Goal: Transaction & Acquisition: Book appointment/travel/reservation

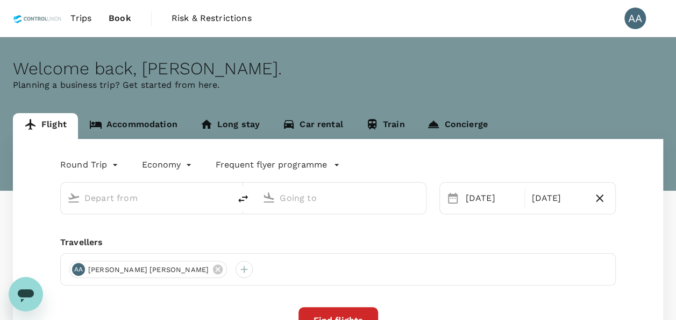
click at [147, 118] on link "Accommodation" at bounding box center [133, 126] width 111 height 26
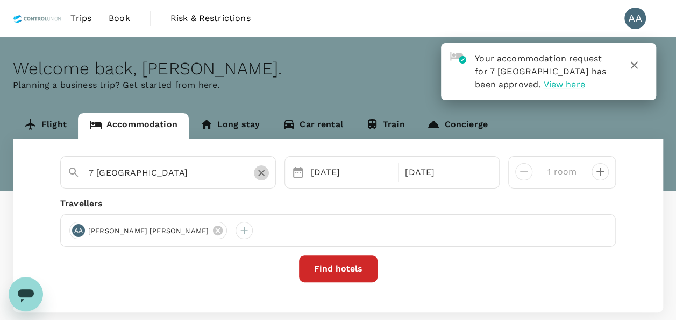
click at [255, 173] on button "Clear" at bounding box center [261, 172] width 15 height 15
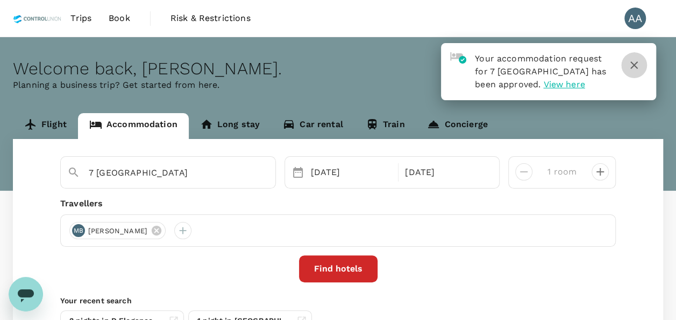
click at [636, 66] on icon "button" at bounding box center [635, 65] width 8 height 8
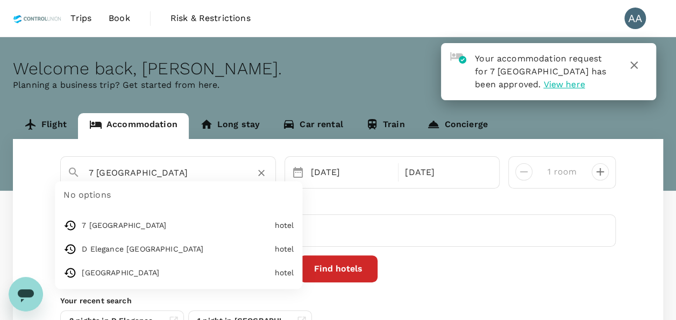
click at [201, 171] on input "7 Heaven Boutique Hotel" at bounding box center [164, 172] width 150 height 17
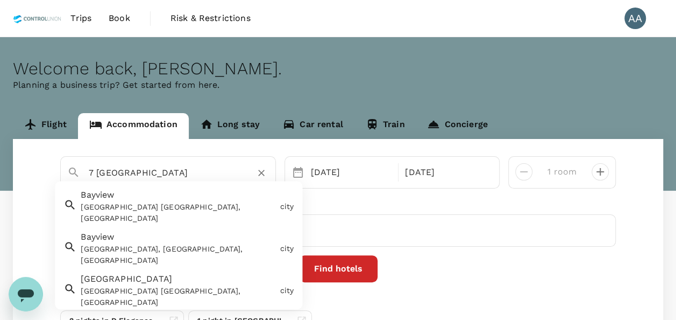
drag, startPoint x: 212, startPoint y: 167, endPoint x: 0, endPoint y: 141, distance: 213.6
click at [0, 141] on html "Trips Book Risk & Restrictions AA Welcome back , Anuratha . Planning a business…" at bounding box center [338, 213] width 676 height 427
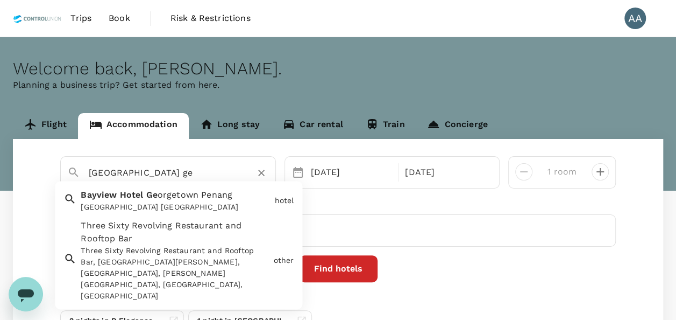
click at [182, 199] on span "orgetown Penang" at bounding box center [195, 195] width 75 height 10
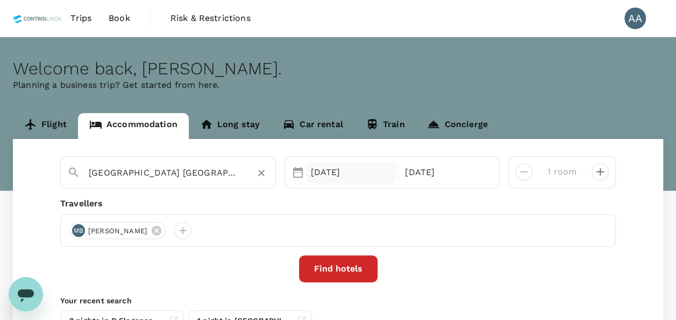
type input "Bayview Hotel Georgetown Penang"
click at [331, 166] on div "21 Oct" at bounding box center [352, 172] width 90 height 22
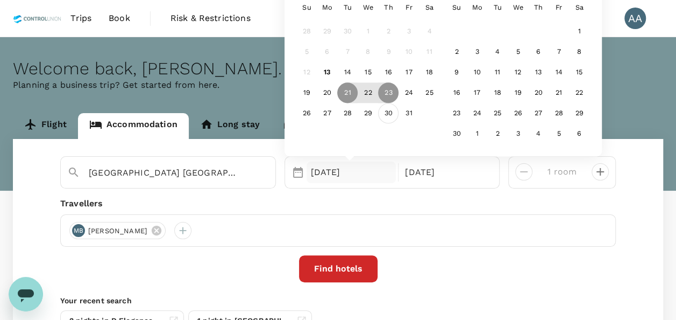
click at [395, 113] on div "30" at bounding box center [388, 113] width 20 height 20
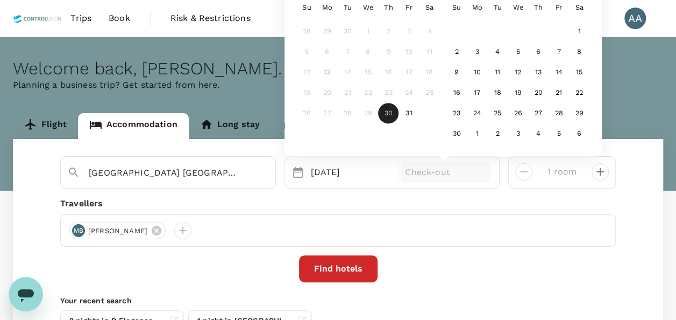
click at [421, 168] on p "Check-out" at bounding box center [445, 172] width 81 height 13
click at [579, 35] on div "1" at bounding box center [579, 32] width 20 height 20
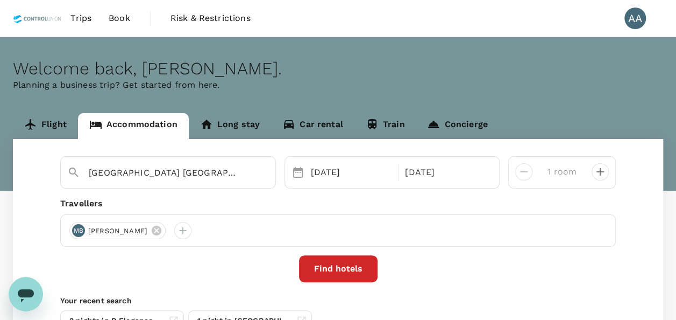
click at [602, 167] on icon "decrease" at bounding box center [600, 171] width 13 height 13
type input "3 rooms"
click at [166, 223] on div "MB Muhammad Iszat Bin Mohamed Isa" at bounding box center [117, 230] width 96 height 17
click at [161, 230] on icon at bounding box center [157, 230] width 10 height 10
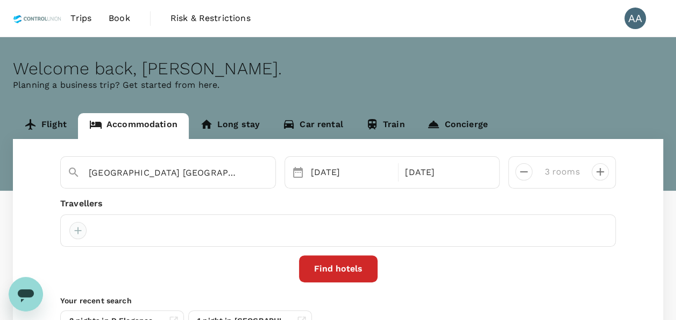
click at [81, 230] on div at bounding box center [77, 230] width 17 height 17
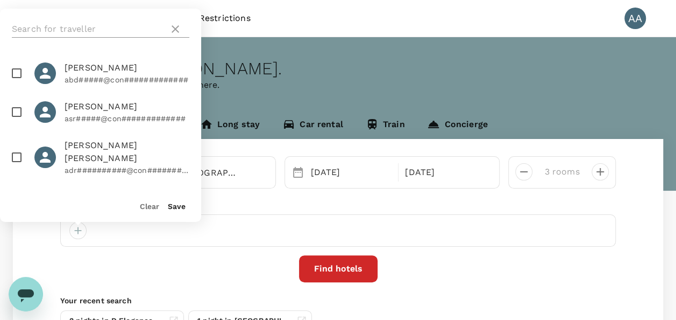
click at [77, 21] on input "text" at bounding box center [88, 28] width 153 height 17
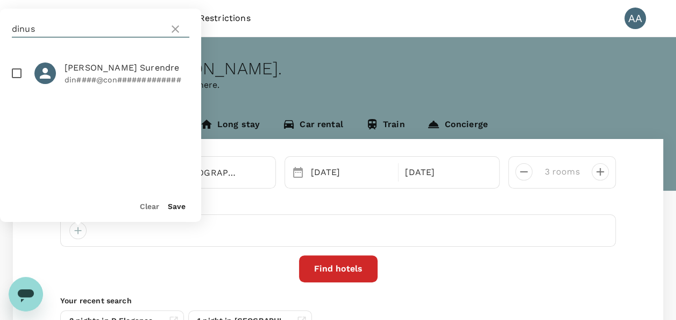
type input "dinus"
click at [18, 72] on input "checkbox" at bounding box center [16, 73] width 23 height 23
checkbox input "true"
click at [174, 209] on button "Save" at bounding box center [177, 206] width 18 height 9
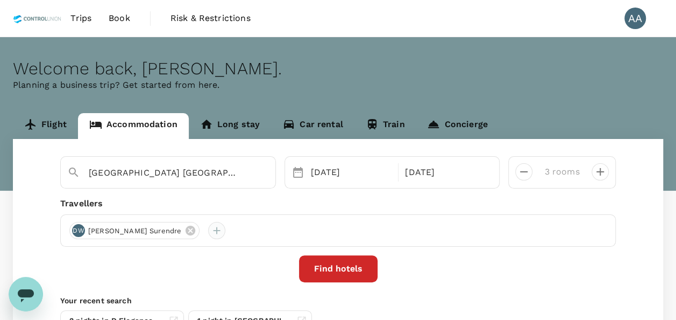
click at [208, 235] on div at bounding box center [216, 230] width 17 height 17
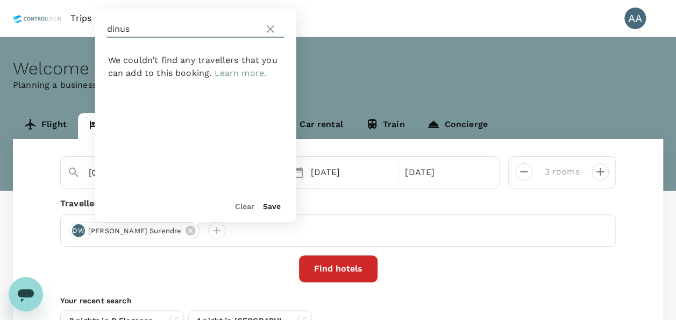
drag, startPoint x: 134, startPoint y: 29, endPoint x: 104, endPoint y: 30, distance: 29.6
click at [104, 30] on div "dinus" at bounding box center [195, 29] width 201 height 41
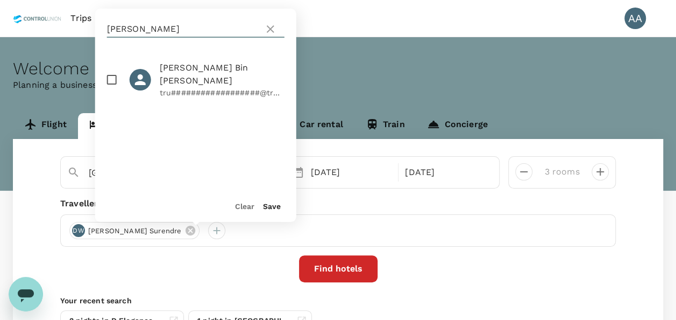
type input "tuan"
click at [114, 80] on input "checkbox" at bounding box center [112, 79] width 23 height 23
checkbox input "true"
click at [272, 204] on button "Save" at bounding box center [272, 206] width 18 height 9
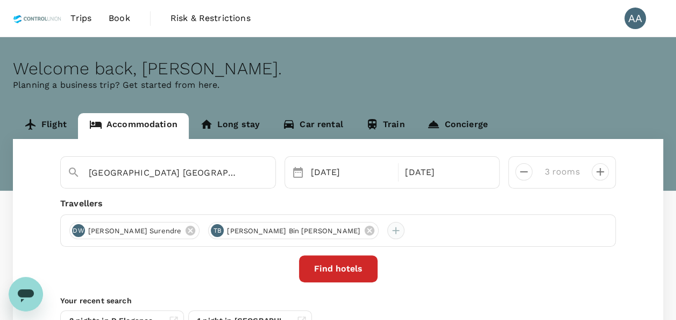
click at [387, 235] on div at bounding box center [395, 230] width 17 height 17
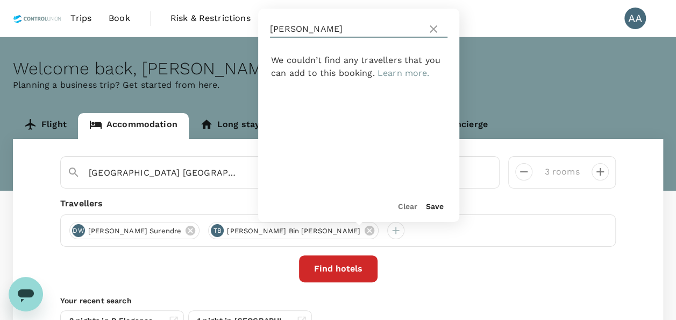
drag, startPoint x: 315, startPoint y: 28, endPoint x: 221, endPoint y: 16, distance: 95.0
click at [221, 16] on div "Trips Book Risk & Restrictions AA Welcome back , Anuratha . Planning a business…" at bounding box center [338, 213] width 676 height 427
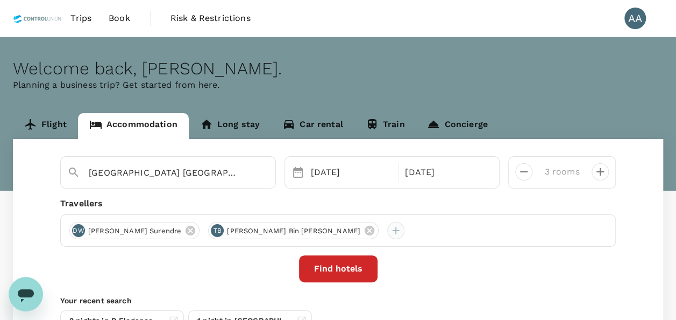
click at [387, 223] on div at bounding box center [395, 230] width 17 height 17
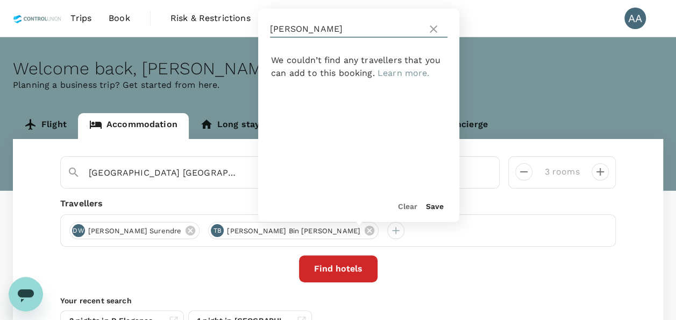
drag, startPoint x: 297, startPoint y: 33, endPoint x: 253, endPoint y: 25, distance: 44.3
click at [253, 25] on div "Trips Book Risk & Restrictions AA Welcome back , Anuratha . Planning a business…" at bounding box center [338, 213] width 676 height 427
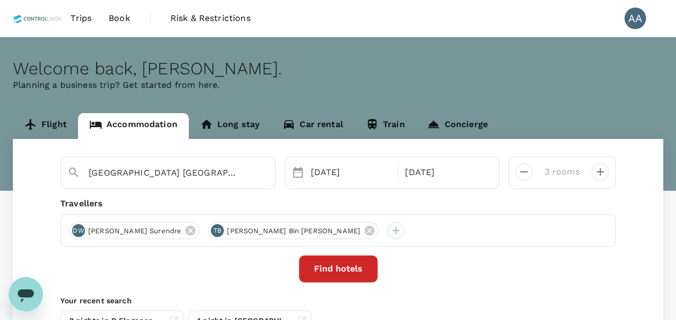
click at [387, 225] on div at bounding box center [395, 230] width 17 height 17
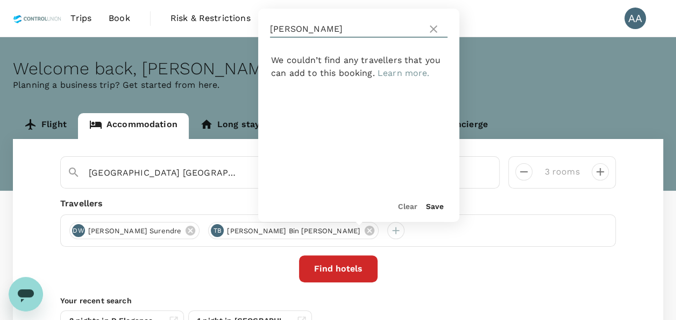
drag, startPoint x: 300, startPoint y: 32, endPoint x: 263, endPoint y: 30, distance: 37.7
click at [263, 30] on div "tuan" at bounding box center [358, 29] width 201 height 41
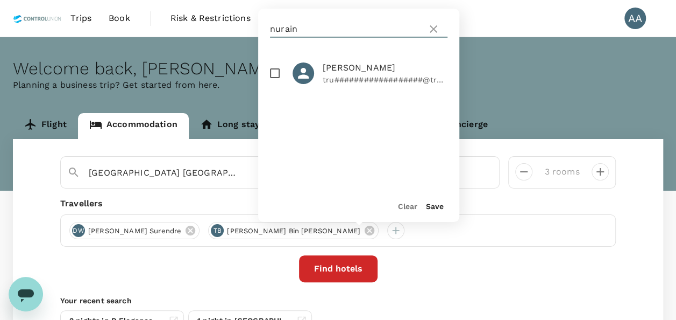
type input "nurain"
drag, startPoint x: 277, startPoint y: 74, endPoint x: 294, endPoint y: 87, distance: 21.5
click at [272, 72] on input "checkbox" at bounding box center [275, 73] width 23 height 23
checkbox input "true"
click at [435, 208] on button "Save" at bounding box center [435, 206] width 18 height 9
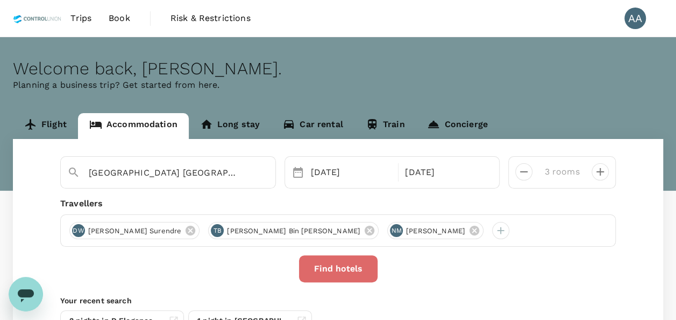
click at [353, 270] on button "Find hotels" at bounding box center [338, 268] width 79 height 27
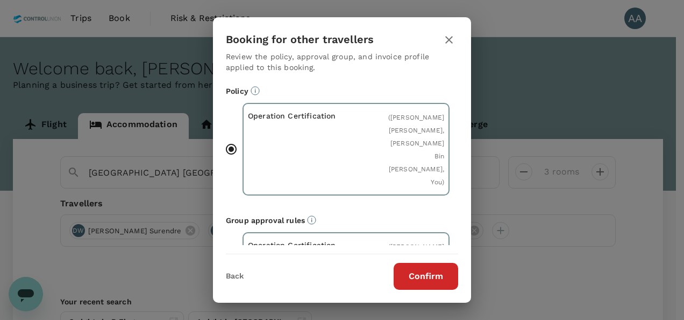
click at [433, 278] on button "Confirm" at bounding box center [426, 276] width 65 height 27
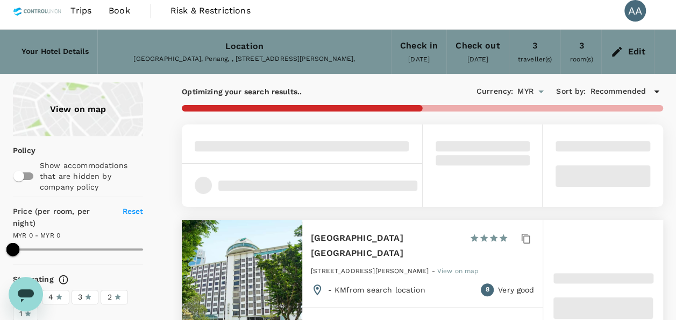
scroll to position [108, 0]
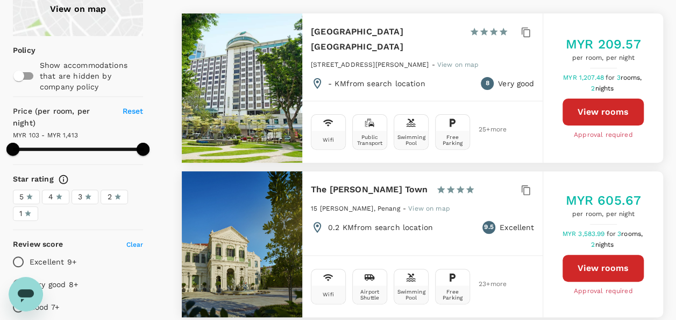
type input "1413.26"
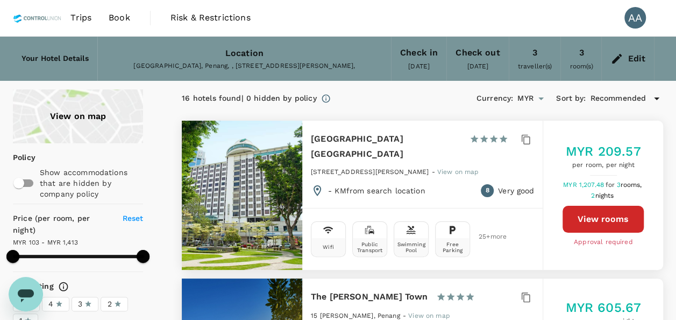
scroll to position [0, 0]
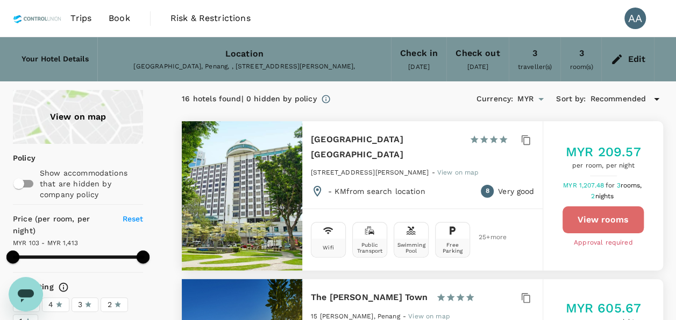
click at [630, 213] on button "View rooms" at bounding box center [603, 219] width 81 height 27
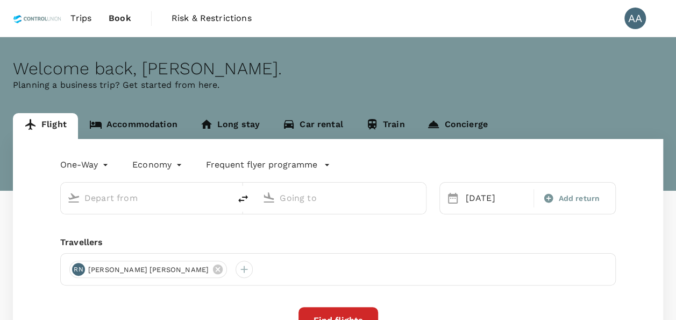
type input "Kuala Lumpur, Malaysia (any)"
type input "Mumbai, India (any)"
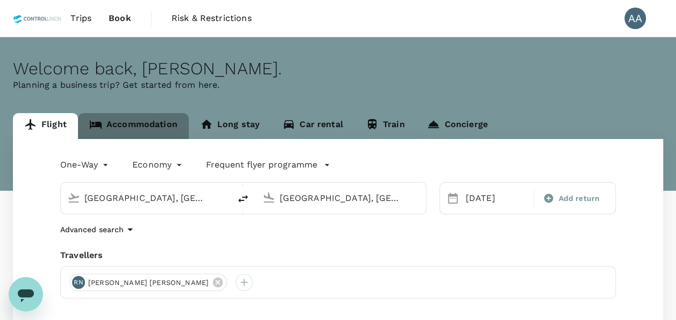
click at [145, 115] on link "Accommodation" at bounding box center [133, 126] width 111 height 26
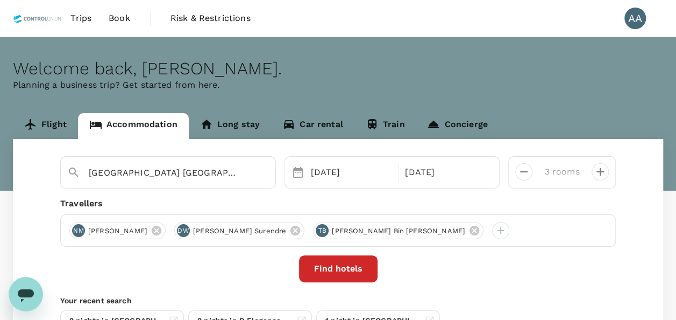
drag, startPoint x: 248, startPoint y: 172, endPoint x: -2, endPoint y: 160, distance: 249.9
click at [0, 160] on html "Trips Book Risk & Restrictions AA Welcome back , Anuratha . Planning a business…" at bounding box center [338, 213] width 676 height 427
click at [264, 172] on icon "Clear" at bounding box center [261, 172] width 11 height 11
paste input "Vouk Hotel Suites"
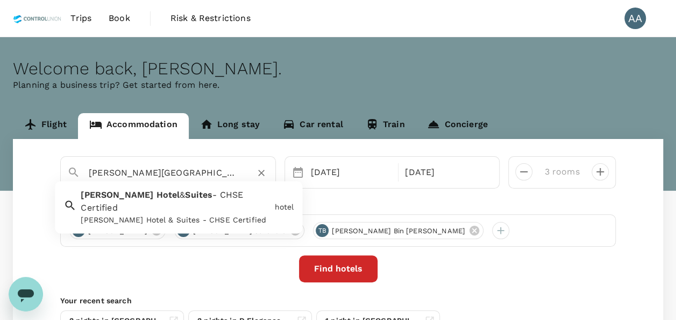
click at [178, 172] on input "Vouk Hotel Suites" at bounding box center [164, 172] width 150 height 17
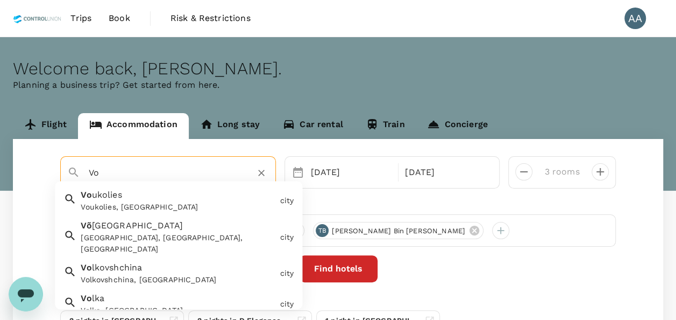
type input "V"
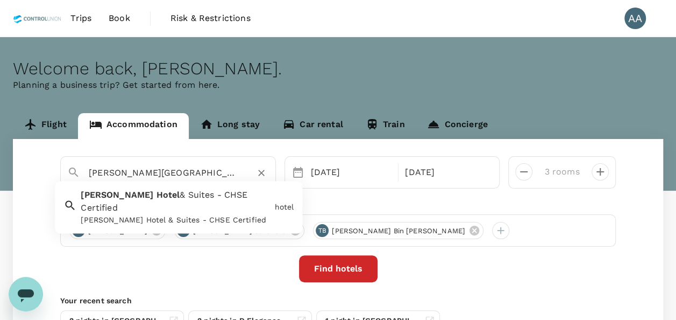
click at [178, 194] on span "& Suites - CHSE Certified" at bounding box center [164, 201] width 167 height 23
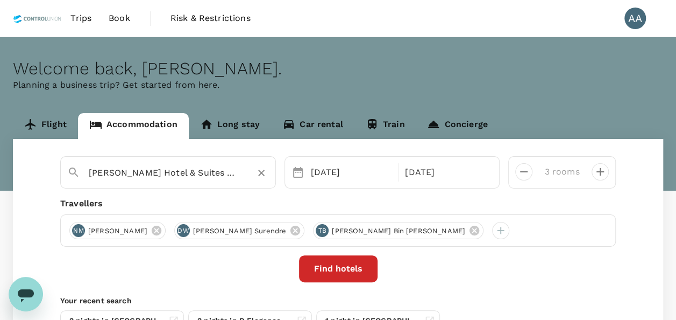
type input "VOUK Hotel & Suites - CHSE Certified"
click at [349, 271] on button "Find hotels" at bounding box center [338, 268] width 79 height 27
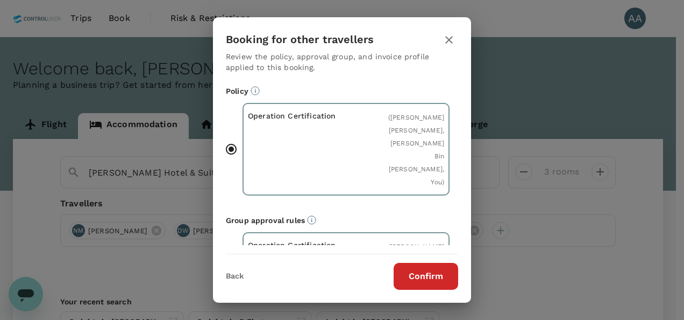
click at [449, 279] on button "Confirm" at bounding box center [426, 276] width 65 height 27
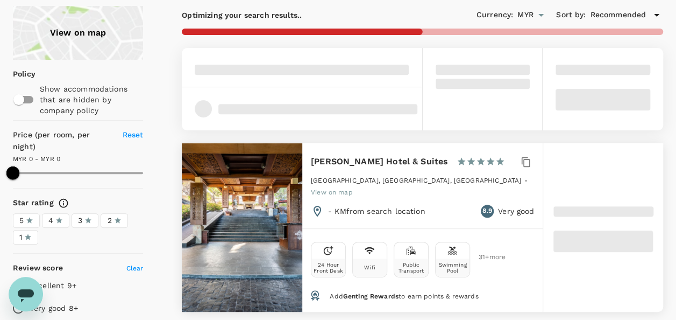
scroll to position [108, 0]
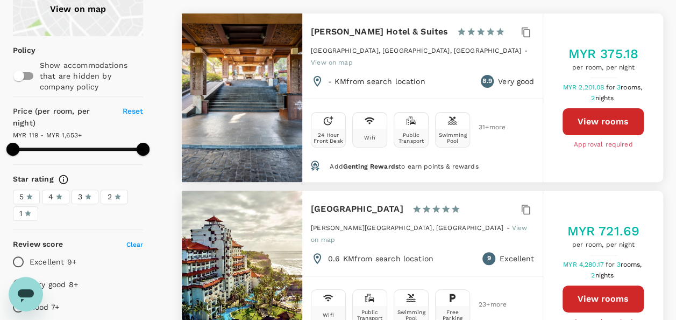
type input "1652.93"
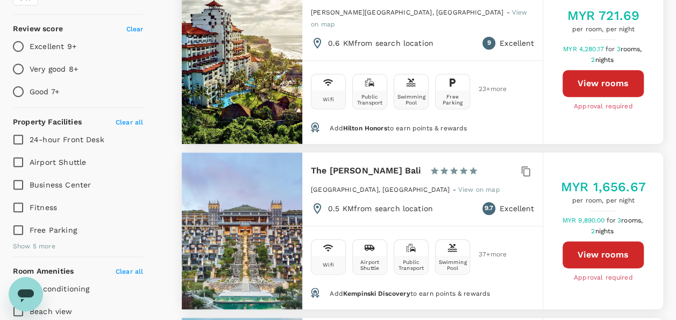
scroll to position [0, 0]
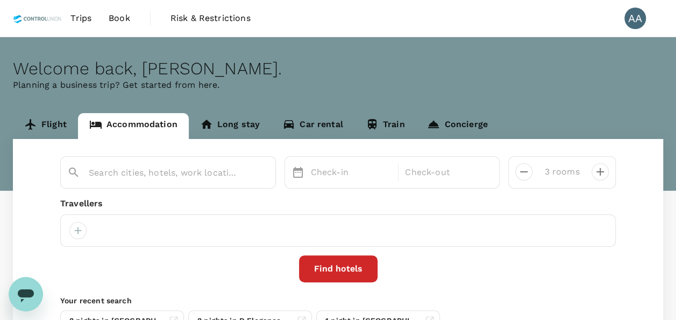
type input "VOUK Hotel & Suites - CHSE Certified"
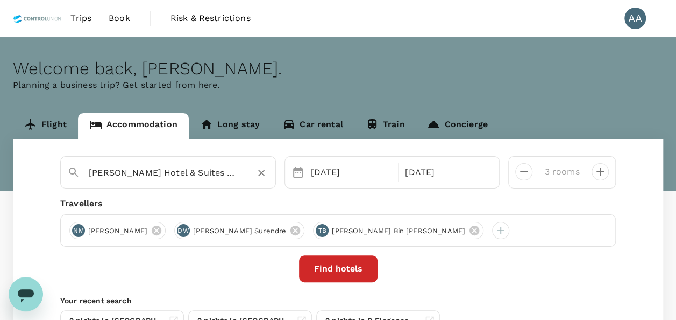
click at [261, 170] on icon "Clear" at bounding box center [261, 172] width 11 height 11
paste input "Travelodge Georgetown"
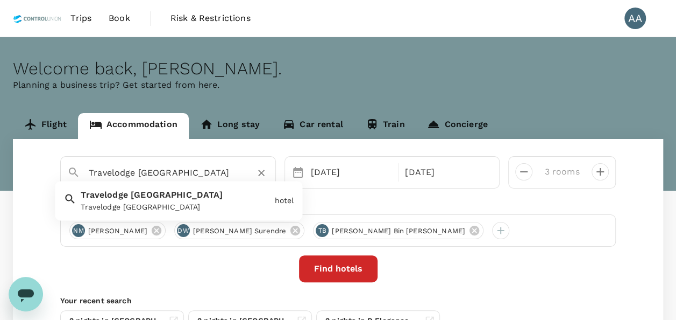
click at [166, 202] on div "Travelodge Georgetown" at bounding box center [175, 207] width 189 height 11
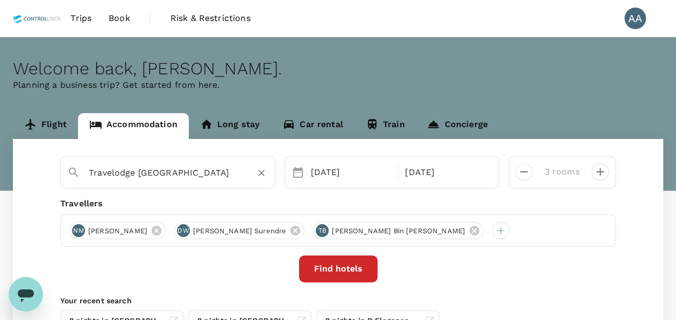
type input "Travelodge Georgetown"
click at [348, 265] on button "Find hotels" at bounding box center [338, 268] width 79 height 27
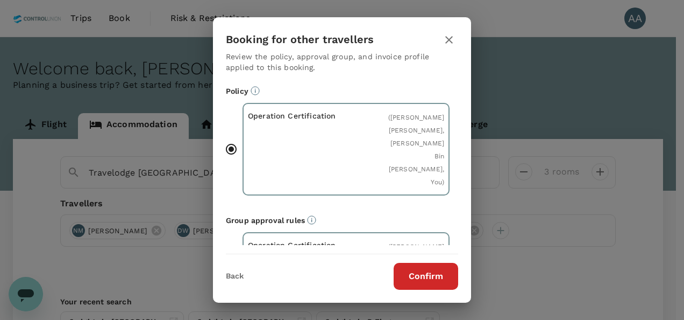
click at [437, 274] on button "Confirm" at bounding box center [426, 276] width 65 height 27
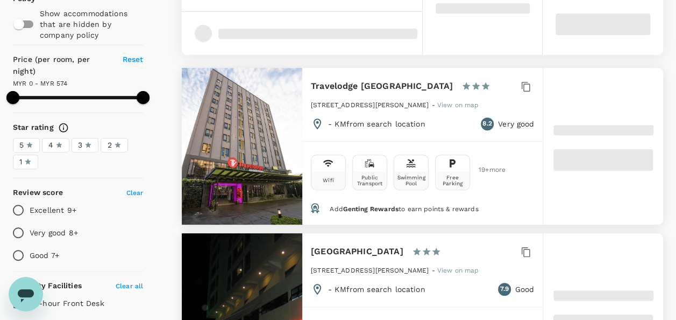
scroll to position [161, 0]
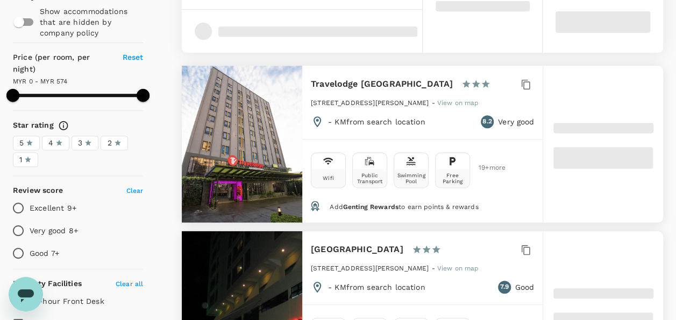
type input "573"
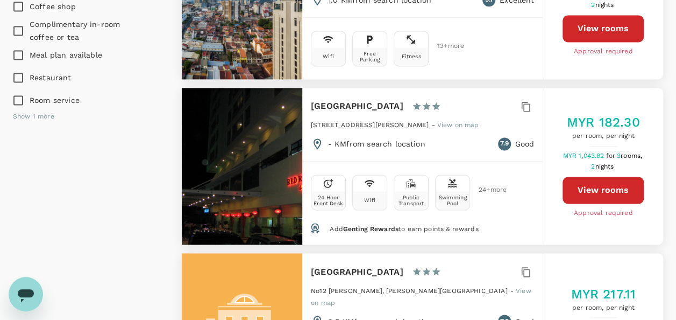
scroll to position [699, 0]
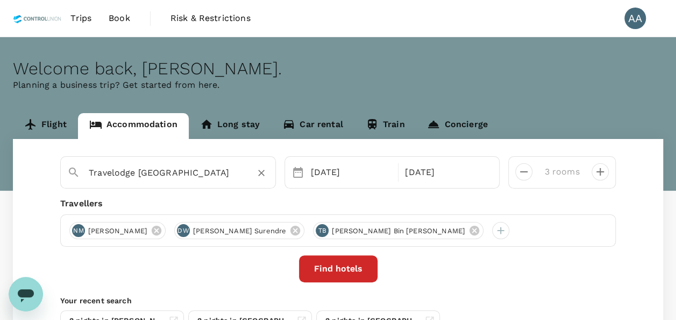
click at [260, 172] on icon "Clear" at bounding box center [261, 172] width 11 height 11
paste input "Hotel Neo+ Penang"
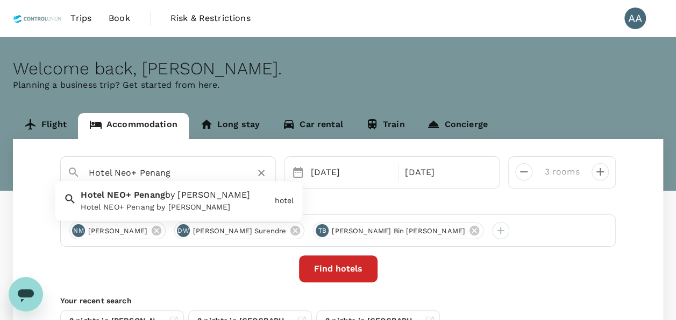
click at [201, 197] on span "by ASTON" at bounding box center [207, 195] width 85 height 10
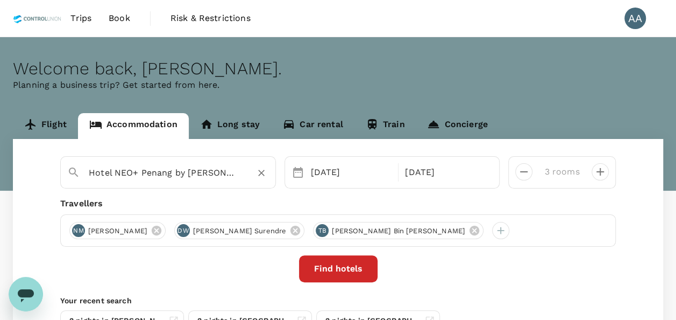
type input "Hotel NEO+ Penang by ASTON"
click at [350, 274] on button "Find hotels" at bounding box center [338, 268] width 79 height 27
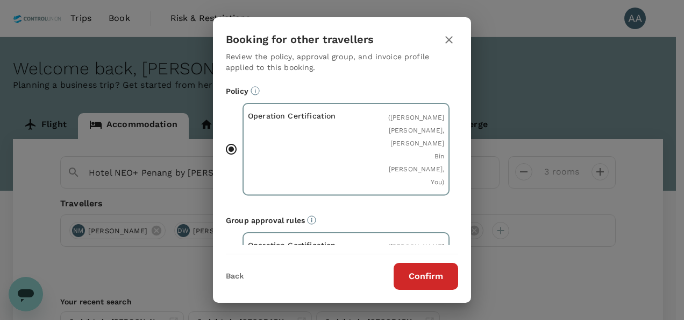
click at [437, 291] on div "Booking for other travellers Review the policy, approval group, and invoice pro…" at bounding box center [342, 159] width 258 height 285
click at [440, 271] on button "Confirm" at bounding box center [426, 276] width 65 height 27
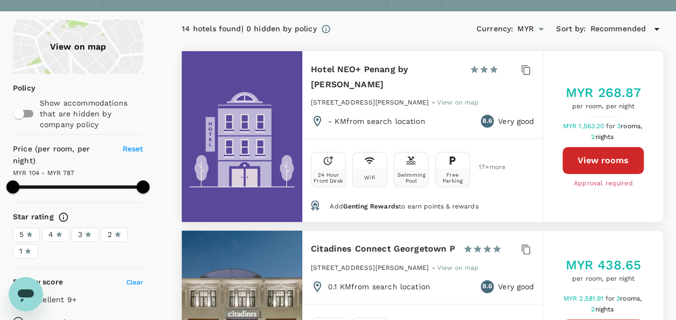
scroll to position [54, 0]
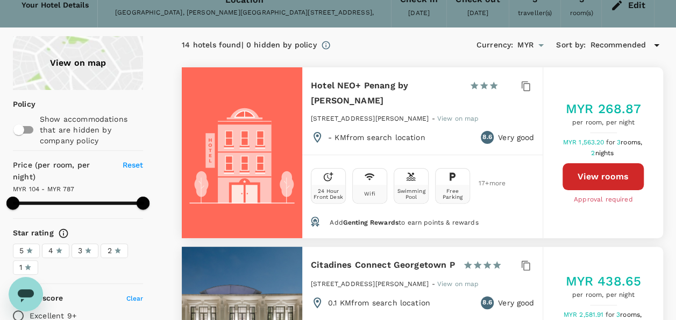
type input "1652.93"
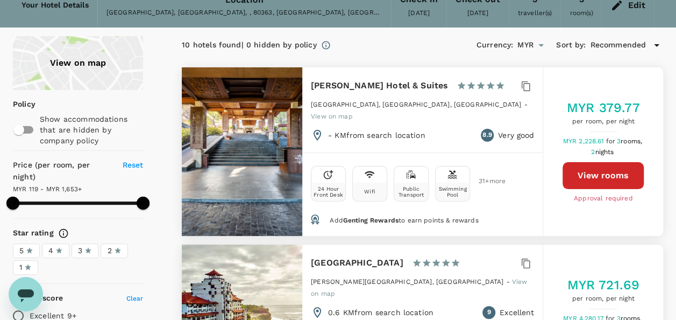
type input "119"
type input "573"
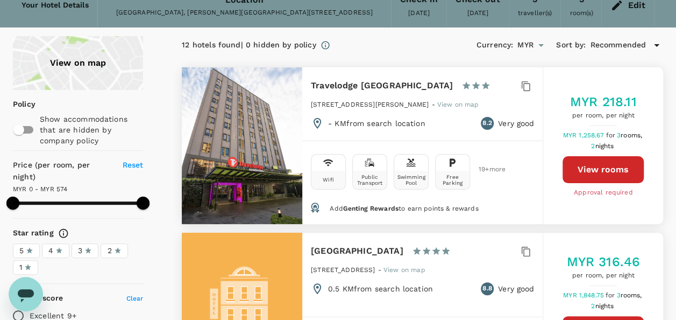
type input "0"
click at [615, 166] on button "View rooms" at bounding box center [603, 169] width 81 height 27
type input "786.72"
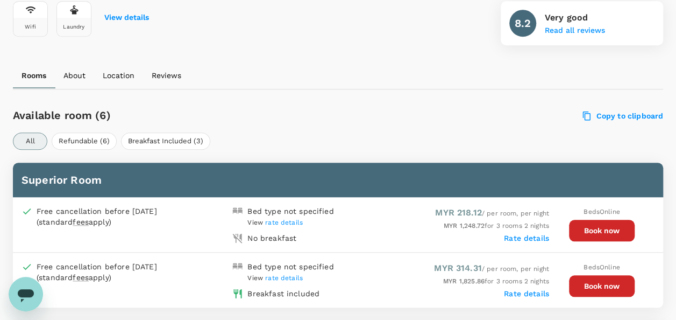
scroll to position [426, 0]
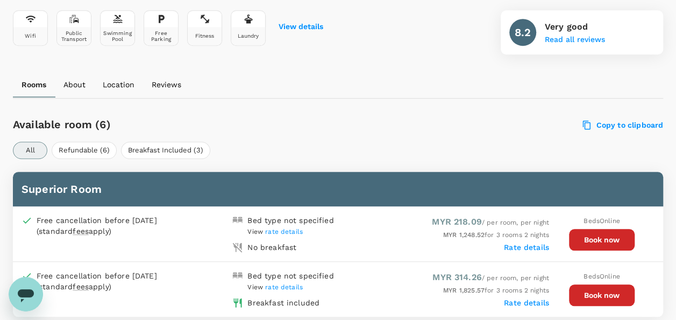
scroll to position [426, 0]
